Goal: Task Accomplishment & Management: Manage account settings

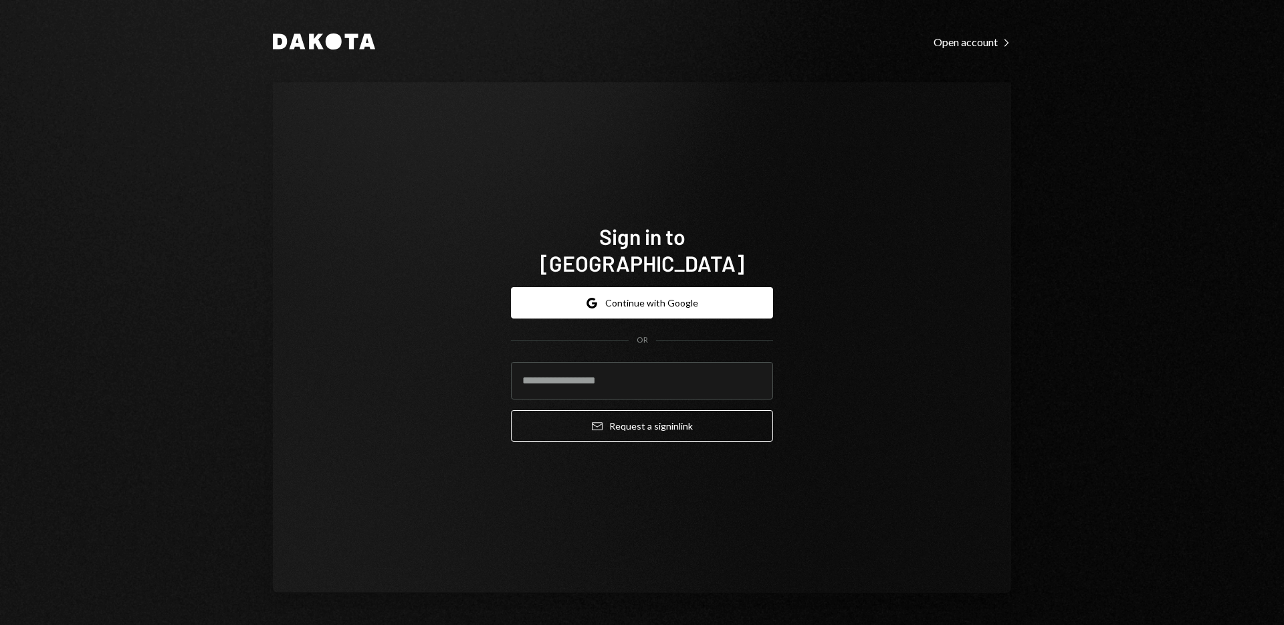
click at [628, 294] on button "Google Continue with Google" at bounding box center [642, 302] width 262 height 31
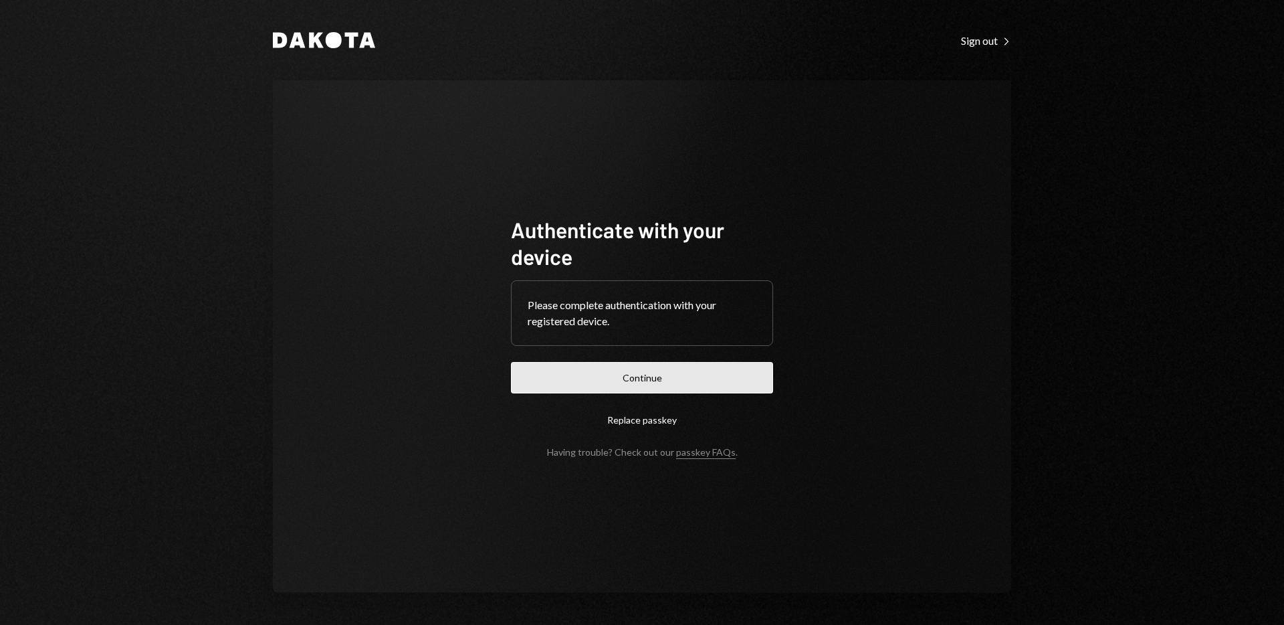
click at [743, 365] on button "Continue" at bounding box center [642, 377] width 262 height 31
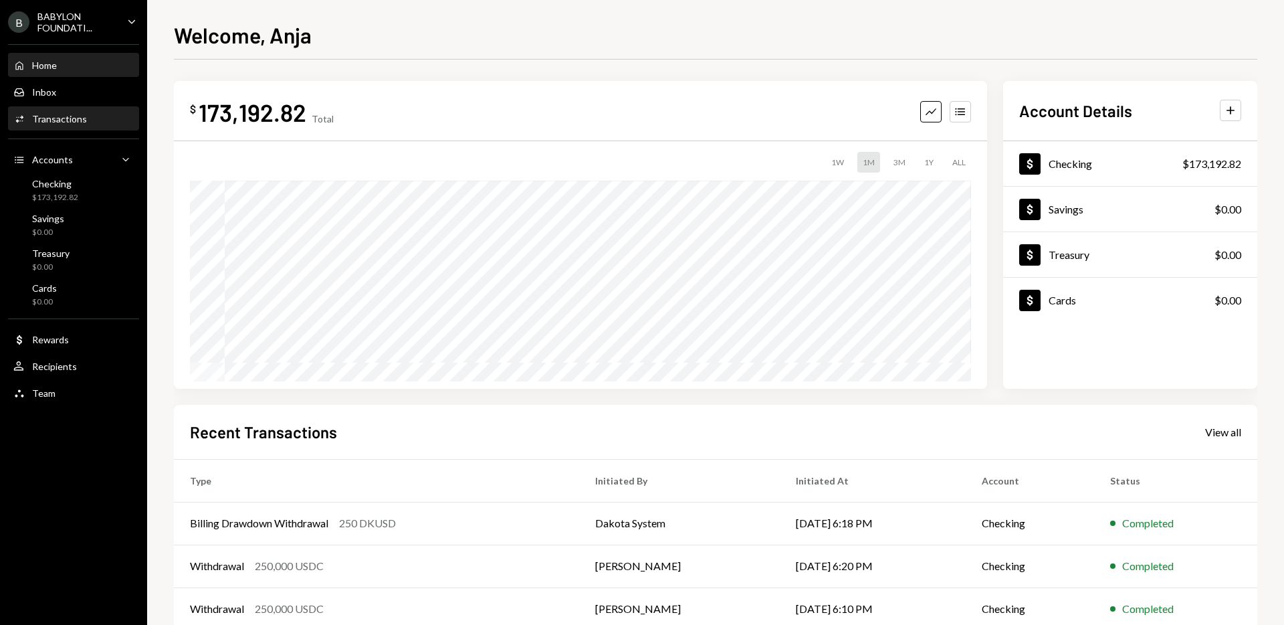
click at [99, 126] on div "Activities Transactions" at bounding box center [73, 119] width 120 height 23
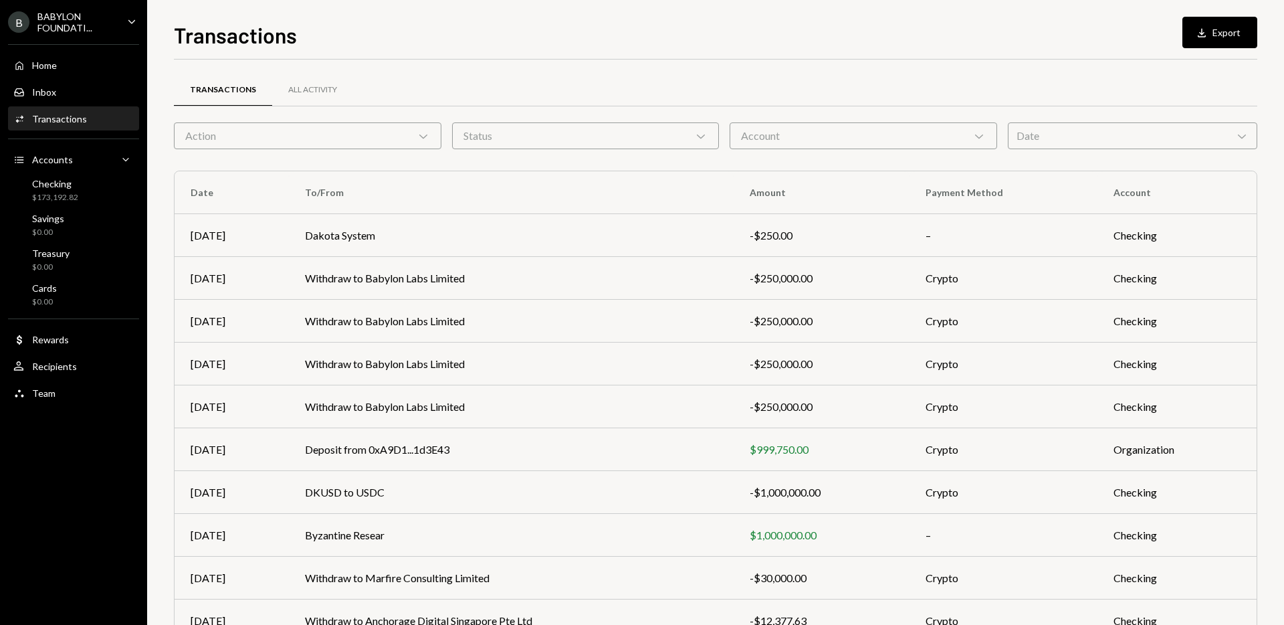
click at [1110, 138] on div "Date Chevron Down" at bounding box center [1132, 135] width 249 height 27
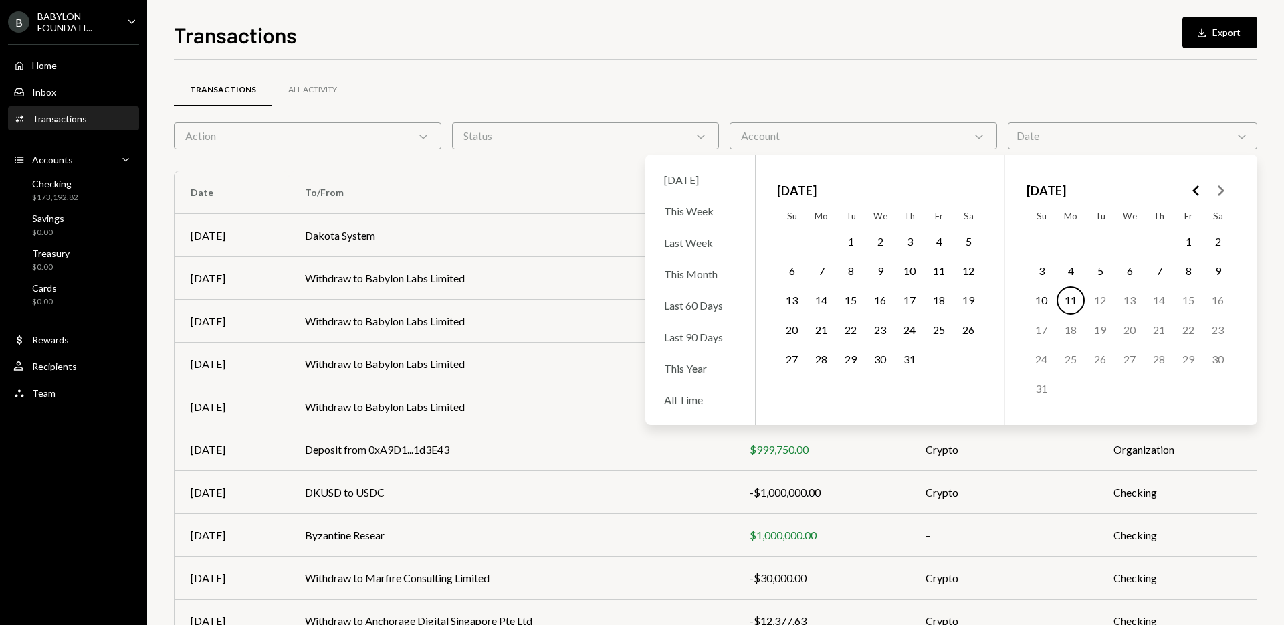
click at [854, 246] on button "1" at bounding box center [851, 241] width 28 height 28
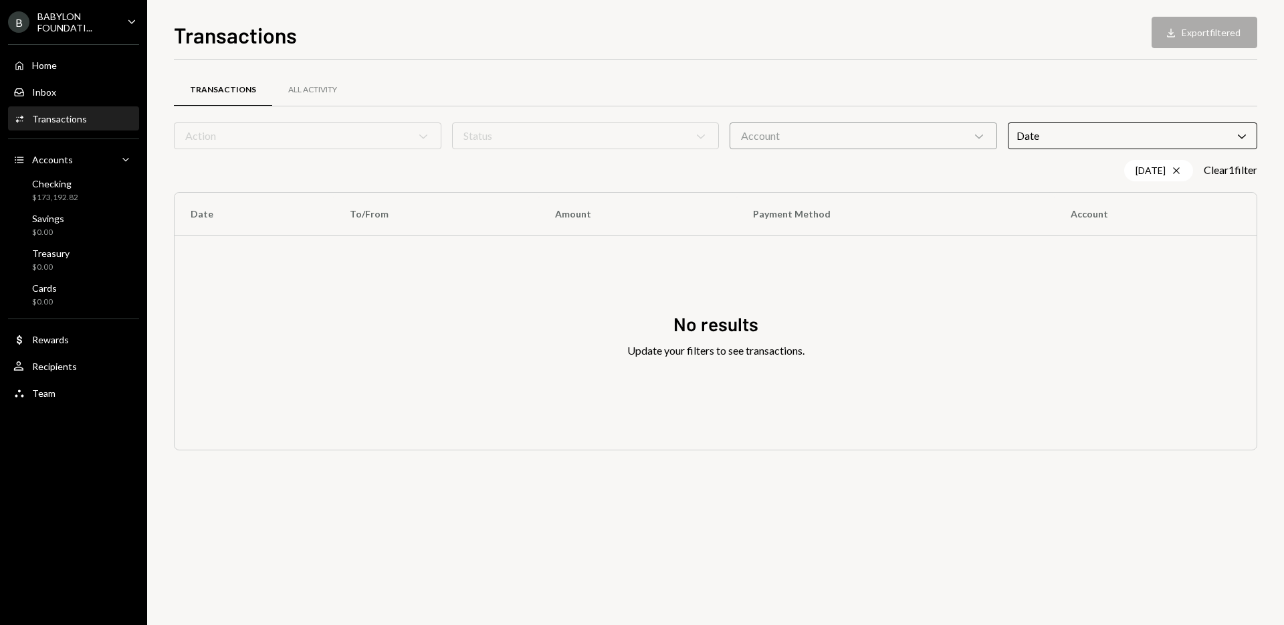
click at [615, 76] on div "Transactions All Activity" at bounding box center [716, 90] width 1084 height 34
